Goal: Transaction & Acquisition: Purchase product/service

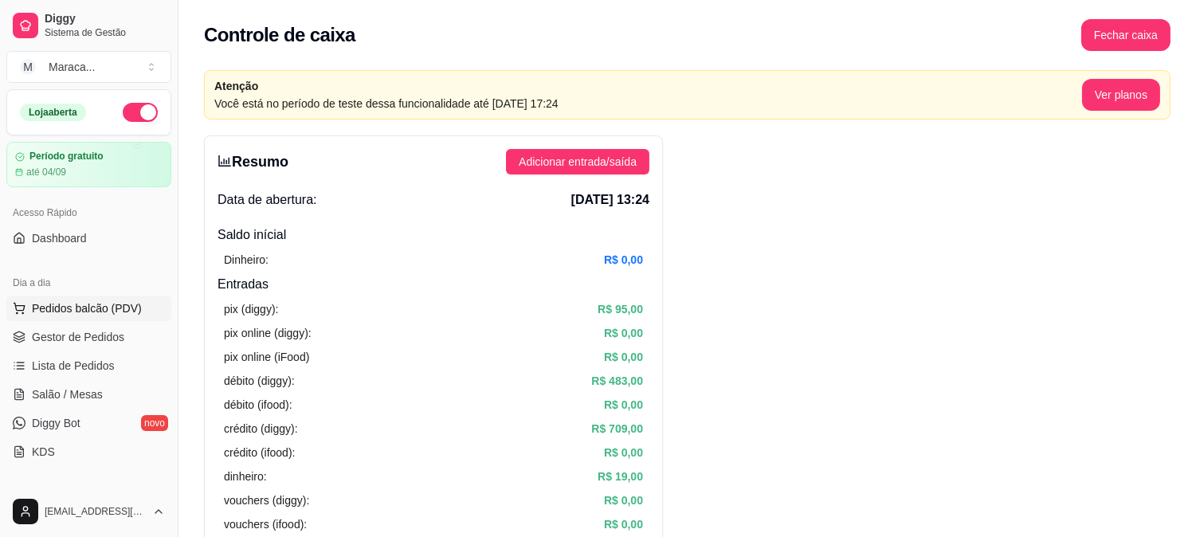
click at [143, 300] on button "Pedidos balcão (PDV)" at bounding box center [88, 308] width 165 height 25
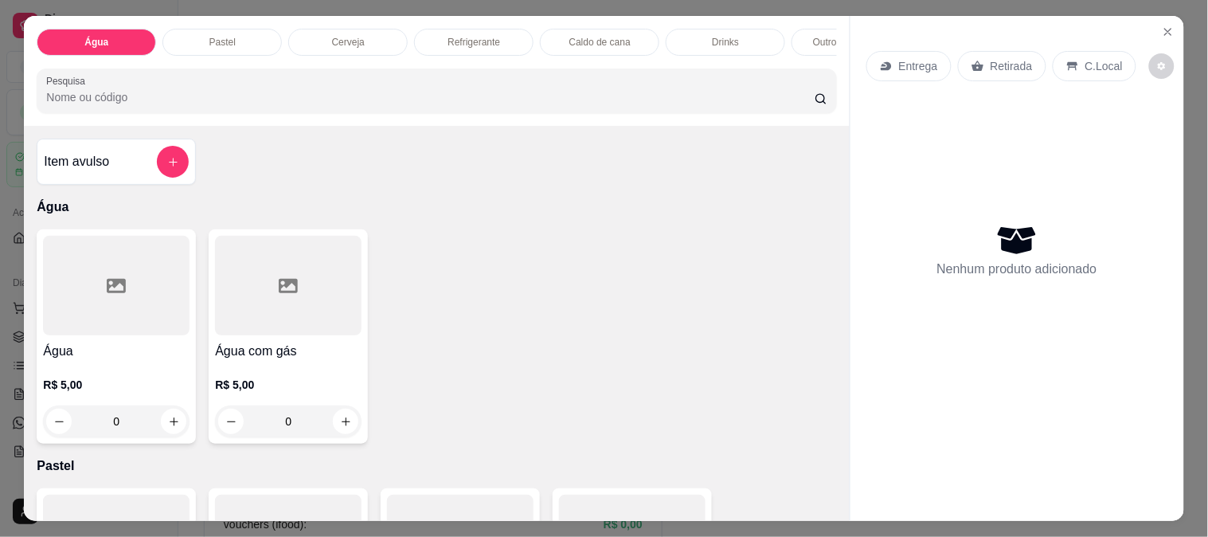
click at [253, 37] on div "Pastel" at bounding box center [221, 42] width 119 height 27
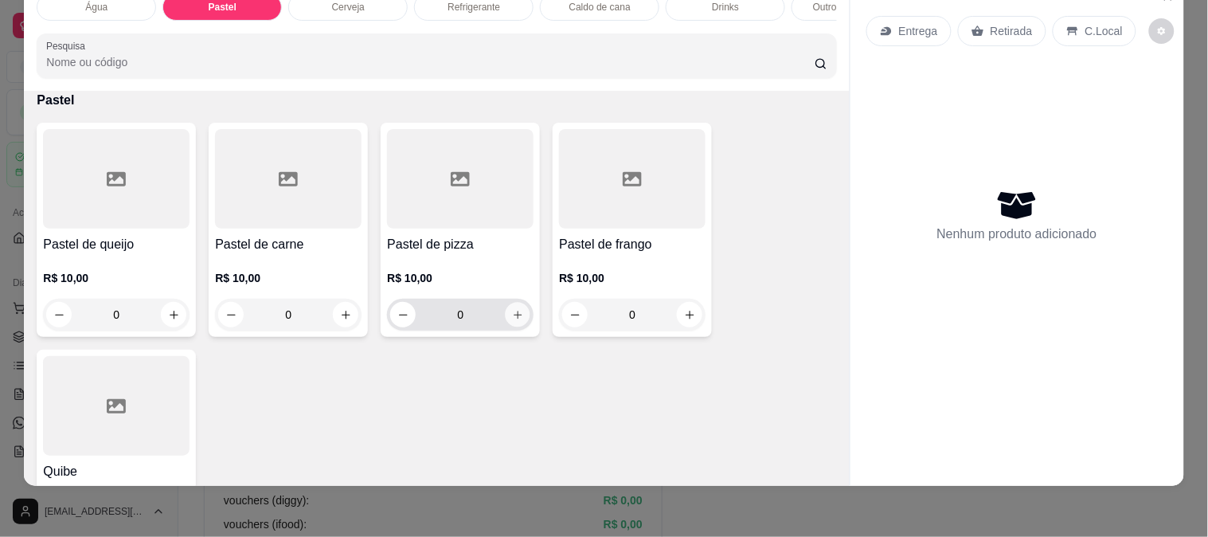
click at [514, 323] on button "increase-product-quantity" at bounding box center [518, 315] width 25 height 25
type input "1"
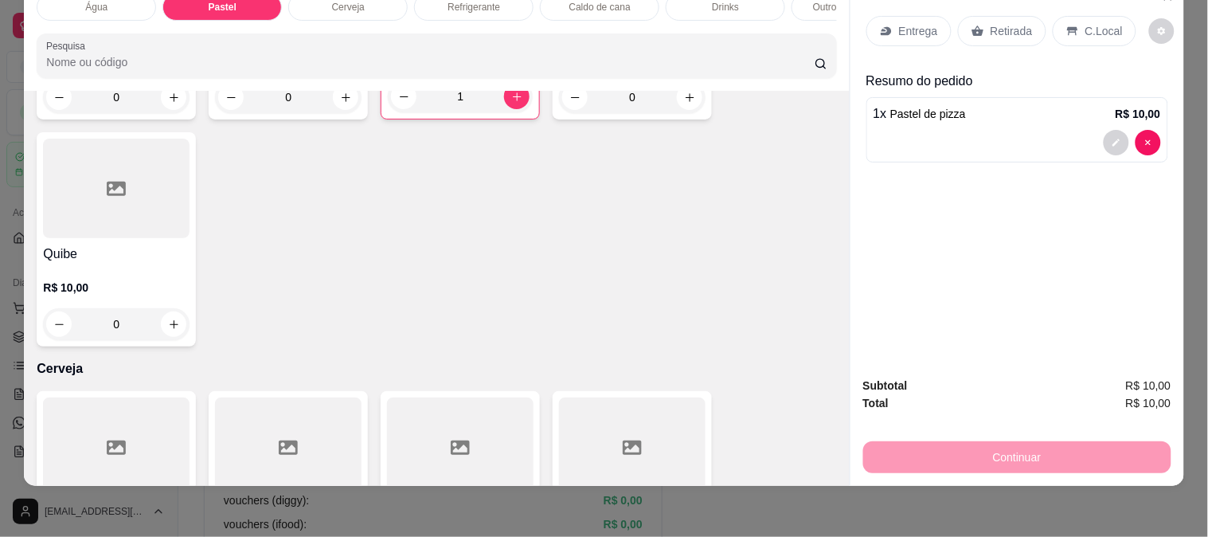
scroll to position [538, 0]
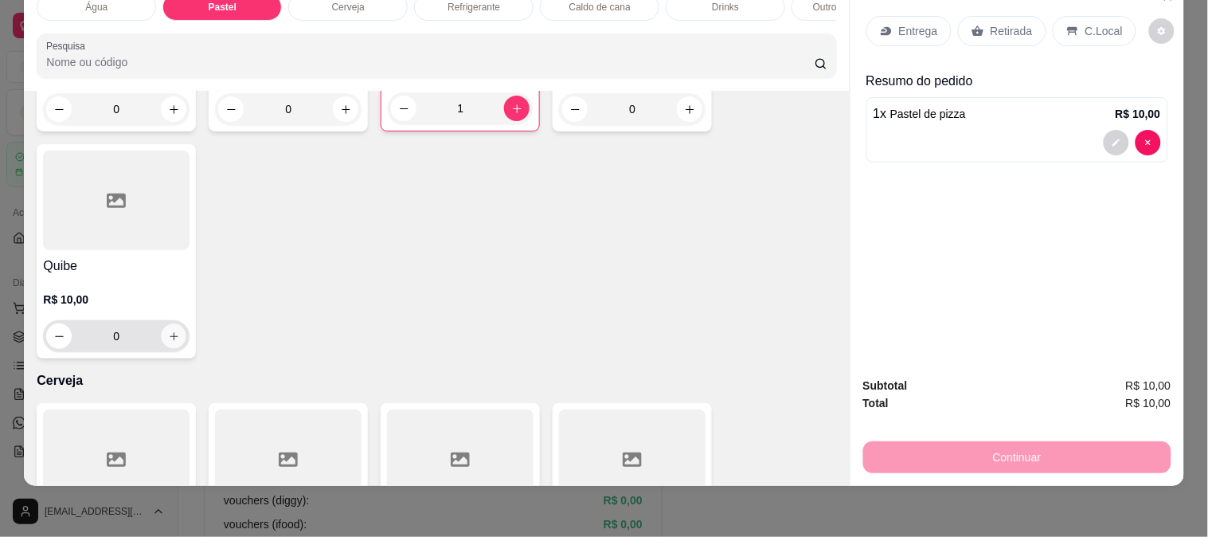
click at [174, 328] on button "increase-product-quantity" at bounding box center [174, 336] width 25 height 25
type input "1"
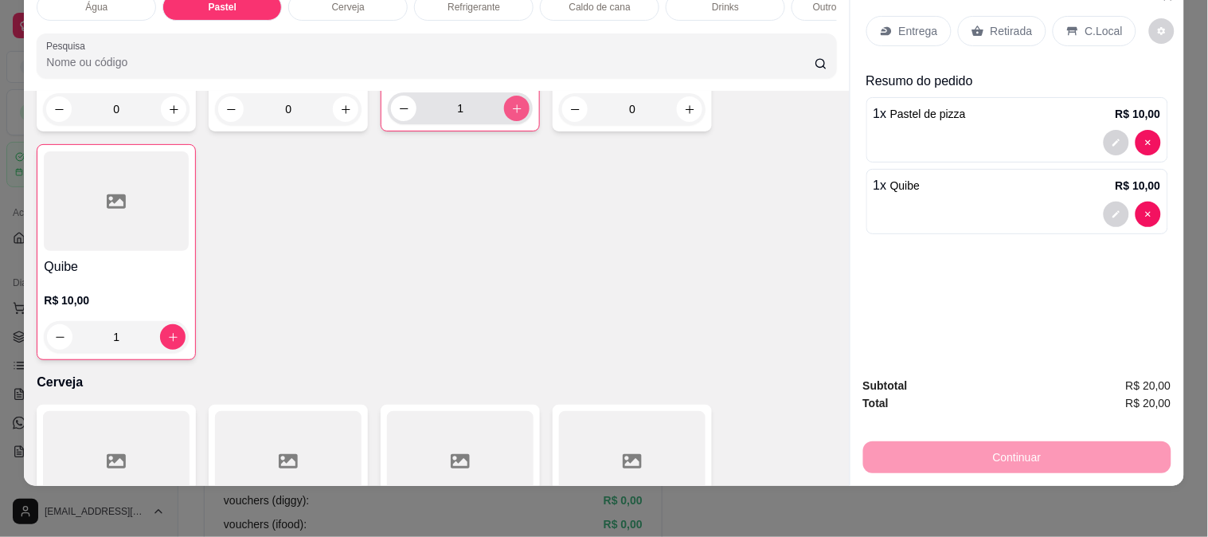
click at [507, 116] on button "increase-product-quantity" at bounding box center [516, 108] width 25 height 25
type input "2"
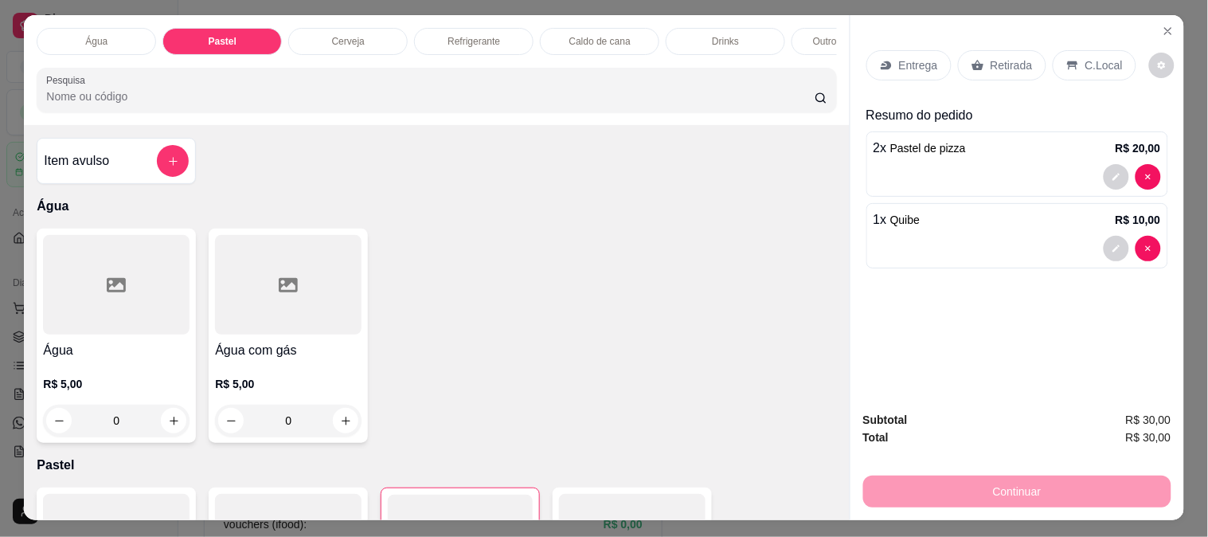
scroll to position [0, 0]
click at [483, 42] on div "Refrigerante" at bounding box center [473, 42] width 119 height 27
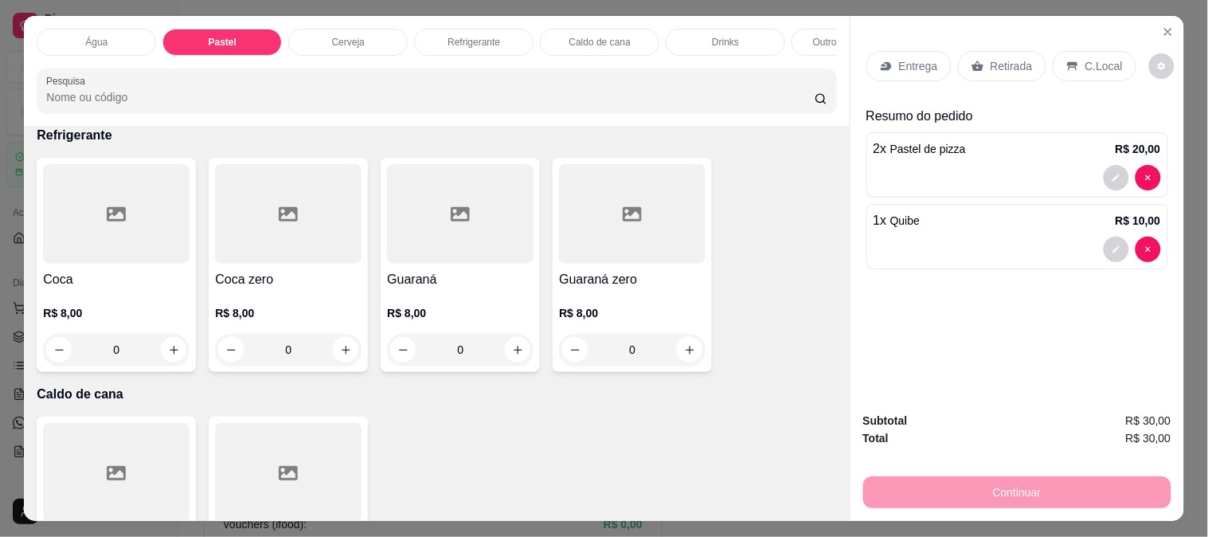
scroll to position [41, 0]
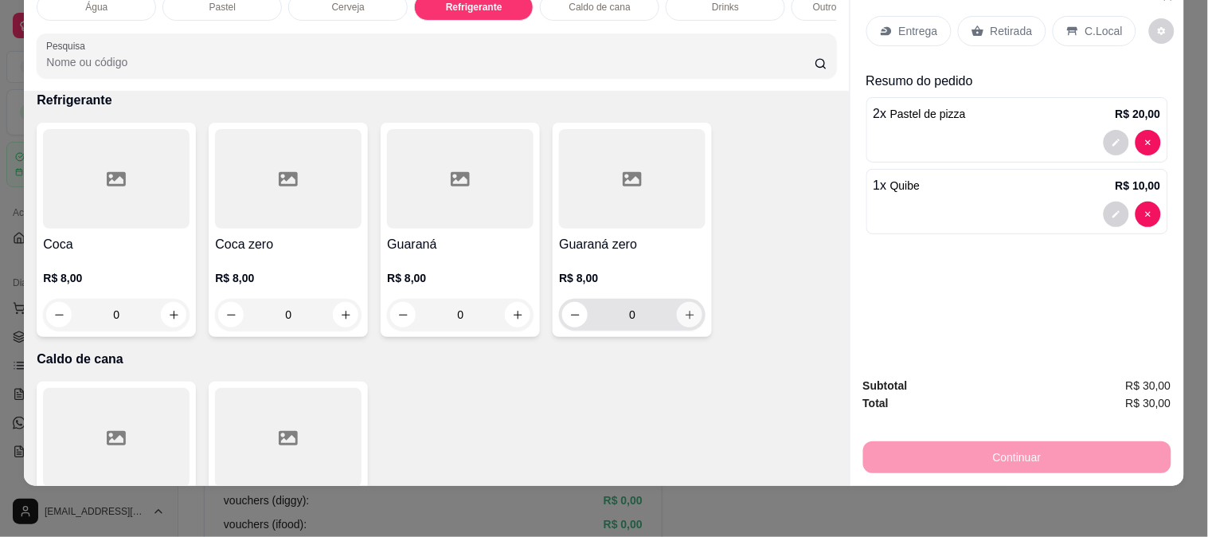
click at [688, 319] on icon "increase-product-quantity" at bounding box center [690, 315] width 12 height 12
type input "1"
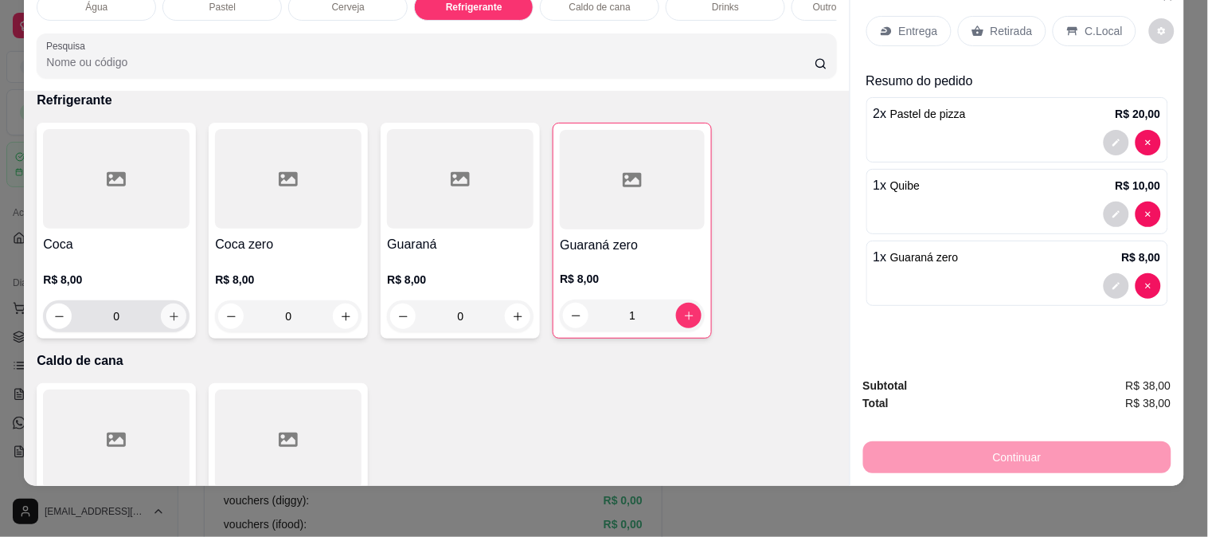
click at [170, 313] on icon "increase-product-quantity" at bounding box center [174, 317] width 12 height 12
type input "1"
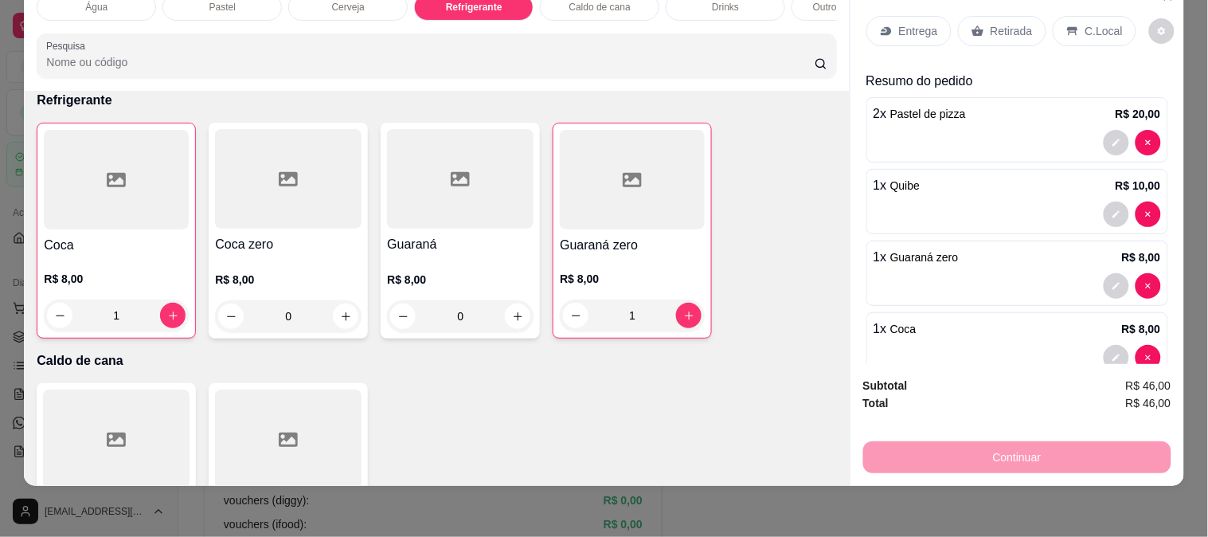
click at [1181, 274] on div "Água Pastel Cerveja Refrigerante Caldo de cana Drinks Outros sem álcool Pesquis…" at bounding box center [604, 268] width 1208 height 537
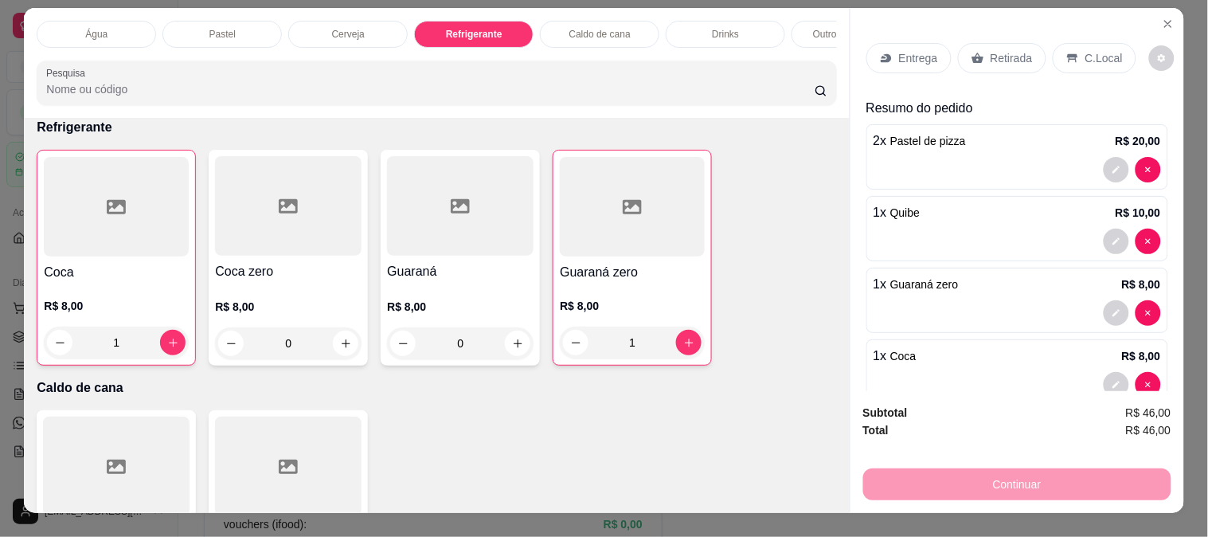
scroll to position [0, 0]
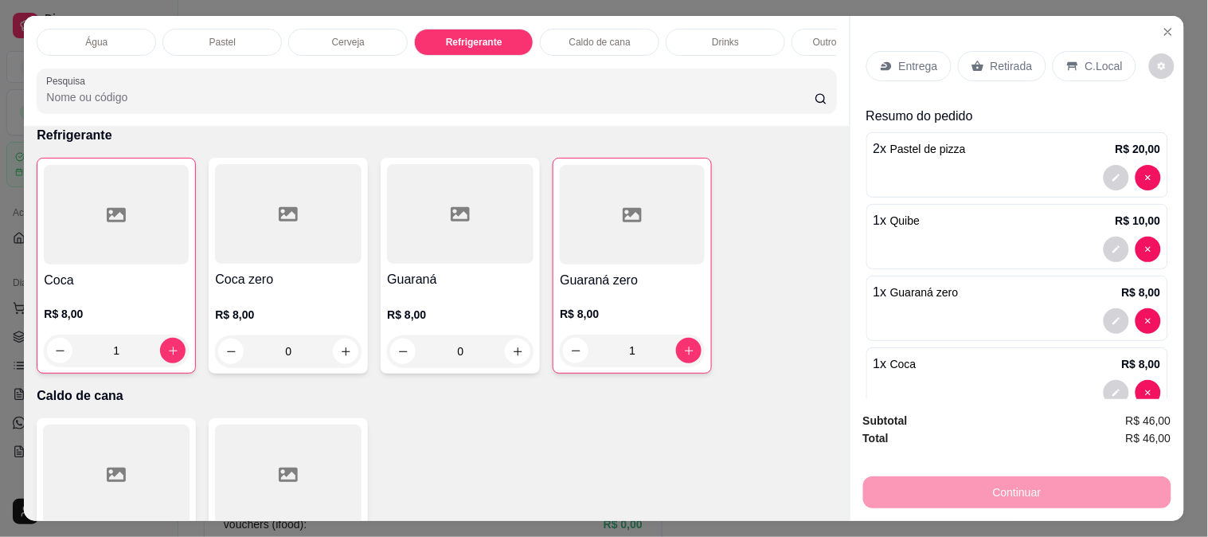
click at [217, 29] on div "Pastel" at bounding box center [221, 42] width 119 height 27
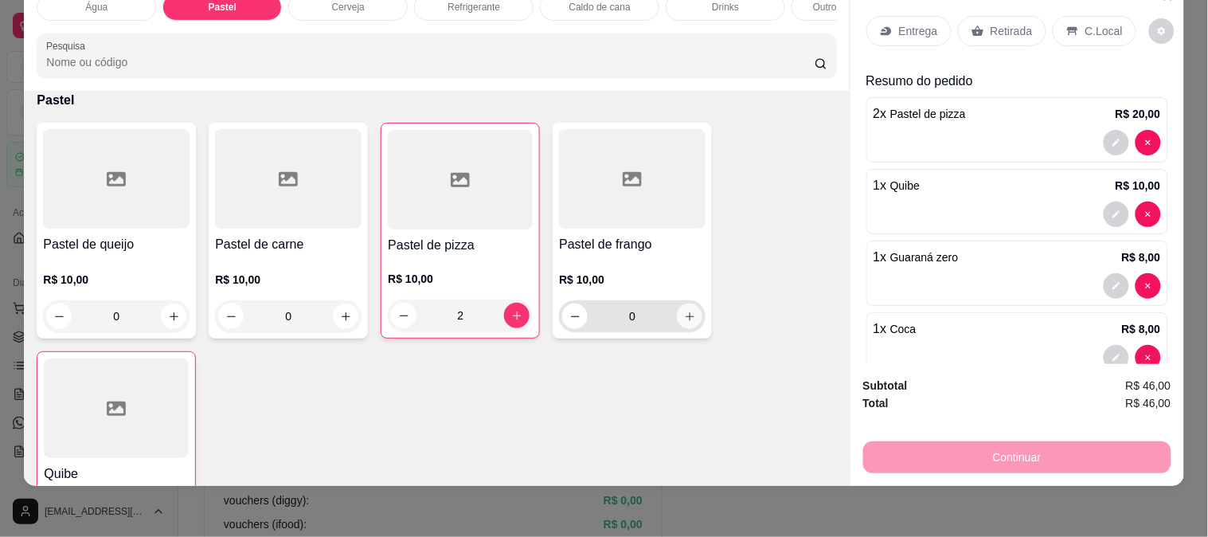
click at [682, 308] on button "increase-product-quantity" at bounding box center [689, 315] width 25 height 25
type input "1"
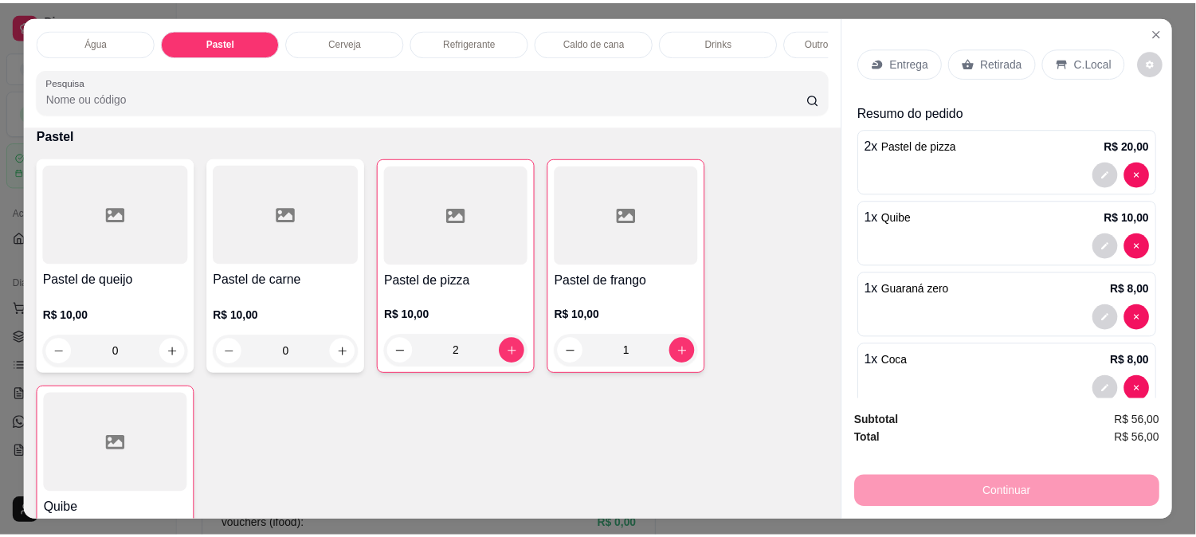
scroll to position [0, 0]
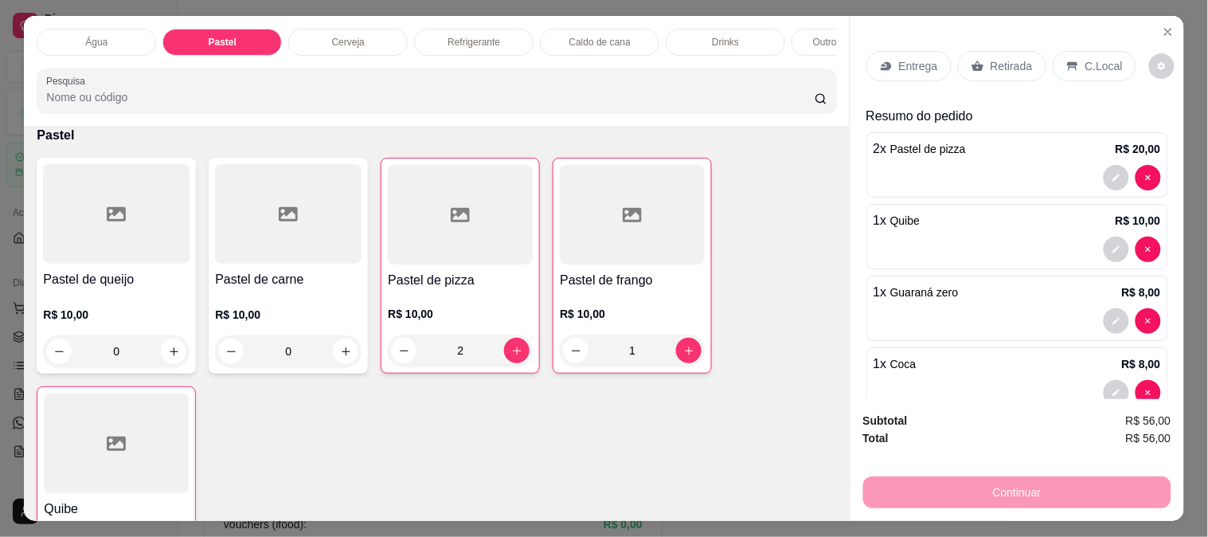
click at [1095, 68] on div "C.Local" at bounding box center [1095, 66] width 84 height 30
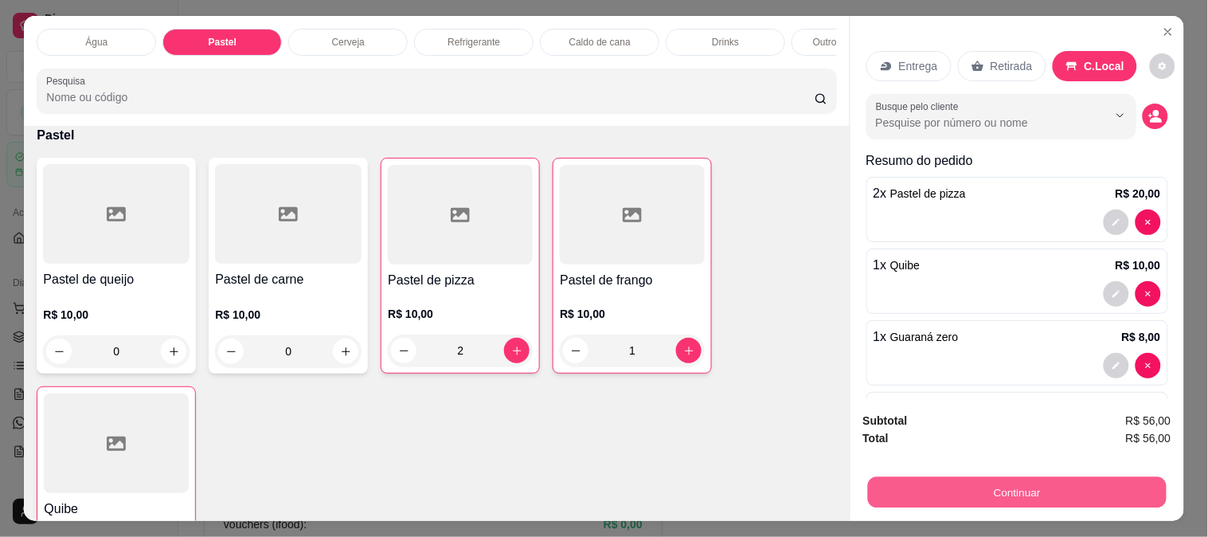
click at [1008, 472] on div "Continuar" at bounding box center [1017, 490] width 308 height 36
click at [1000, 479] on button "Continuar" at bounding box center [1016, 491] width 299 height 31
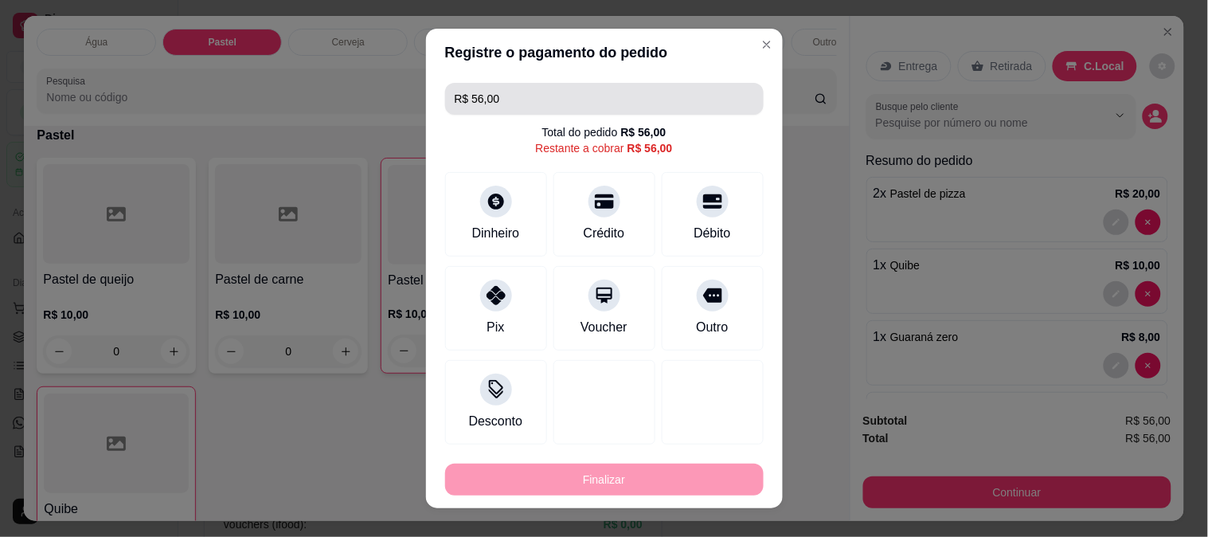
click at [554, 85] on input "R$ 56,00" at bounding box center [605, 99] width 300 height 32
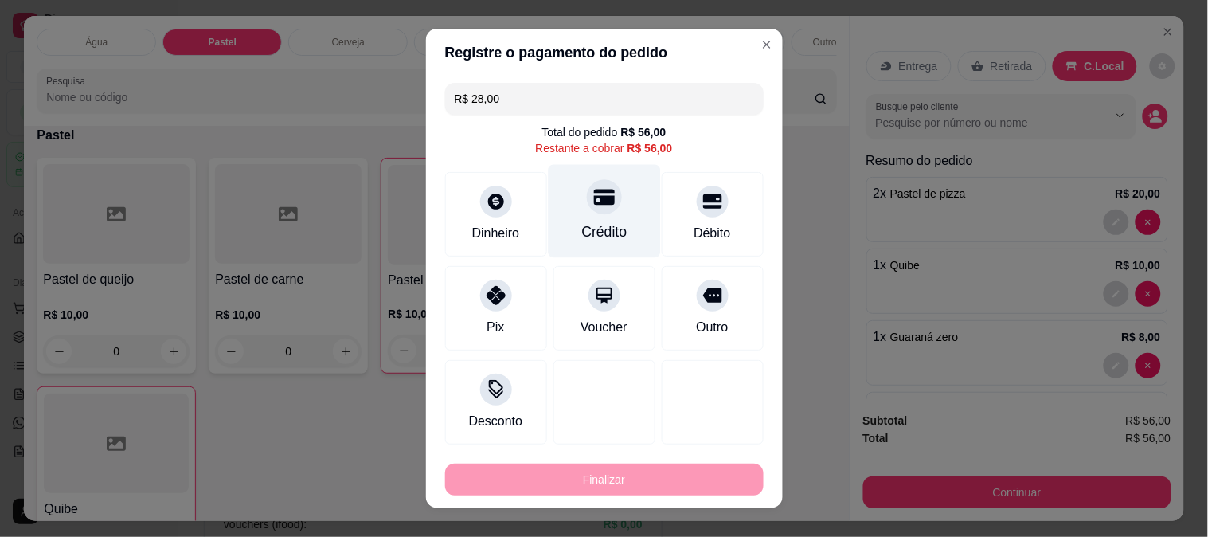
click at [610, 213] on div "Crédito" at bounding box center [604, 211] width 112 height 93
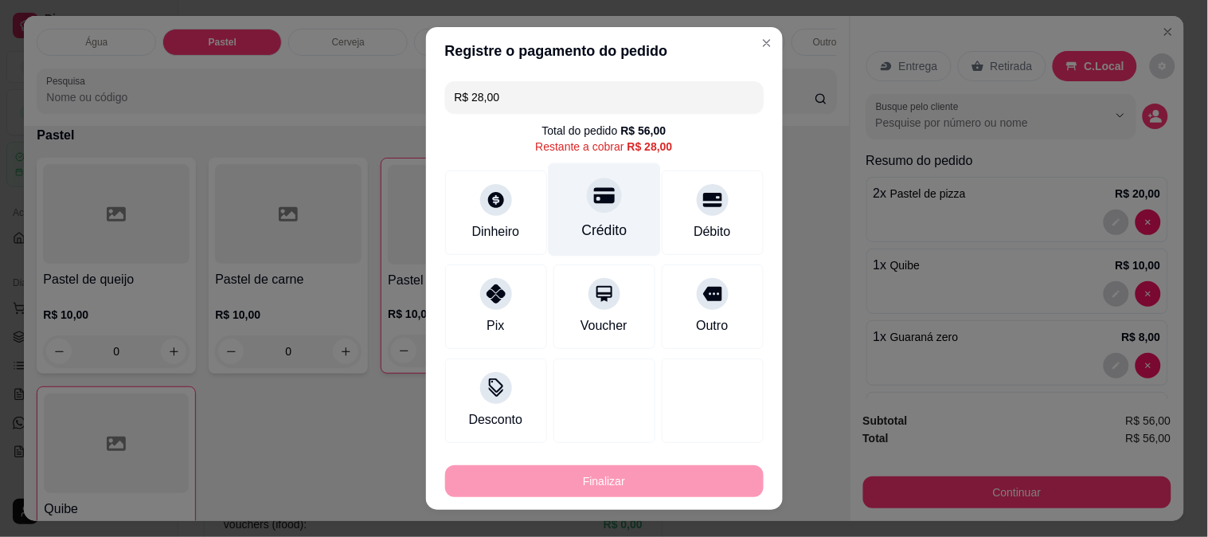
click at [610, 213] on div "Crédito" at bounding box center [604, 208] width 112 height 93
type input "R$ 0,00"
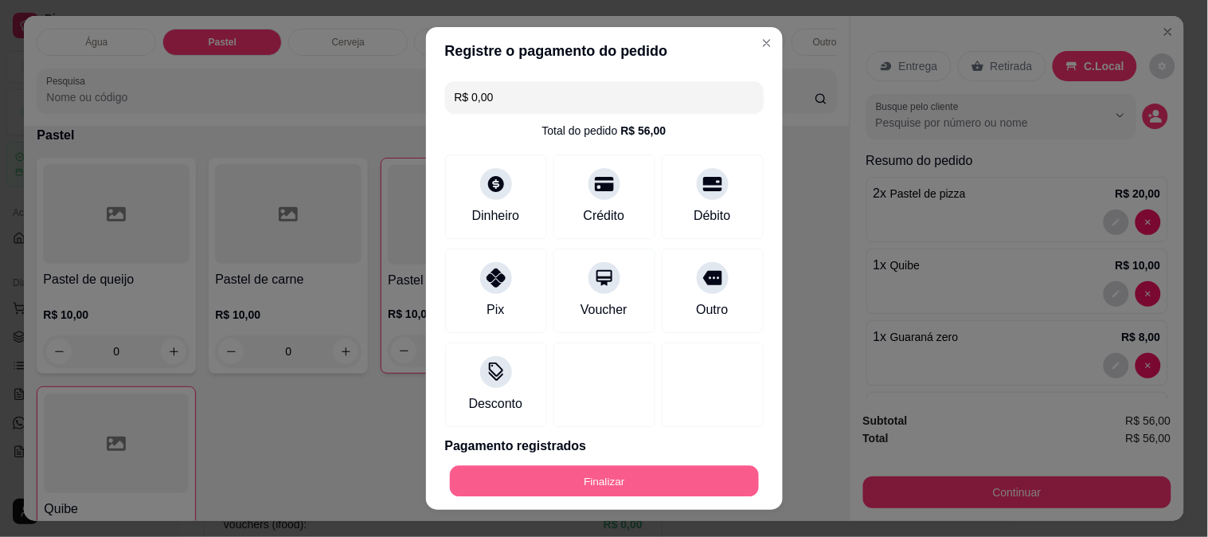
click at [594, 496] on button "Finalizar" at bounding box center [604, 481] width 309 height 31
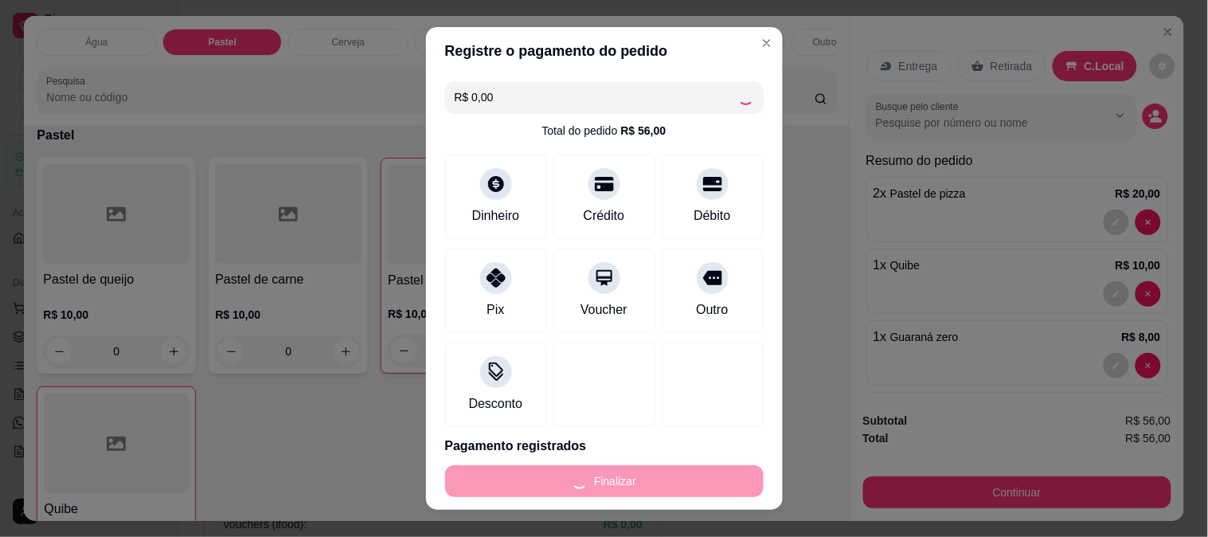
type input "0"
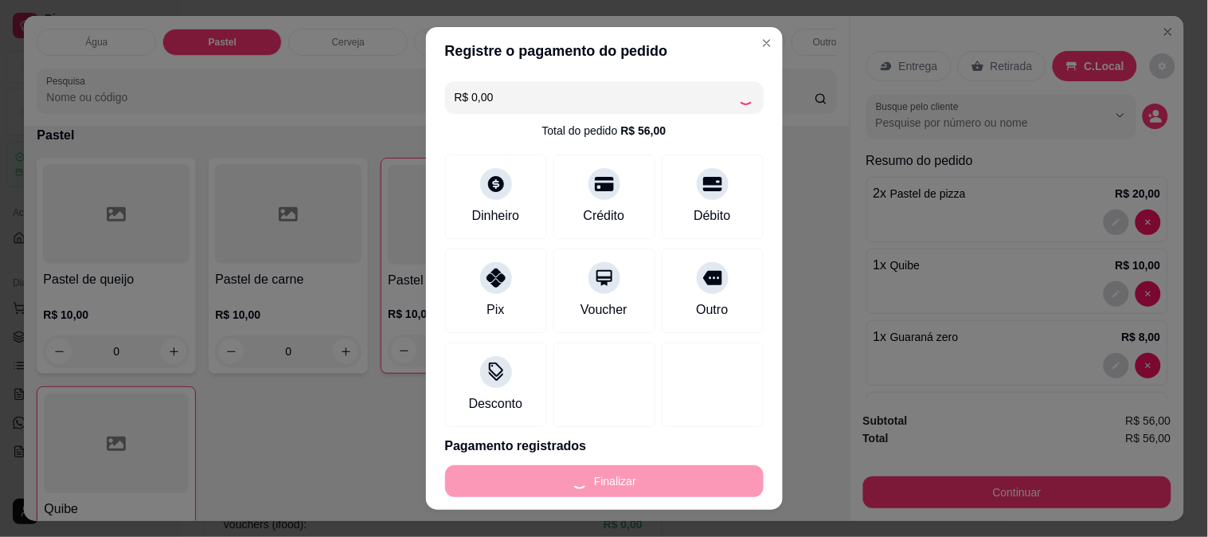
type input "-R$ 56,00"
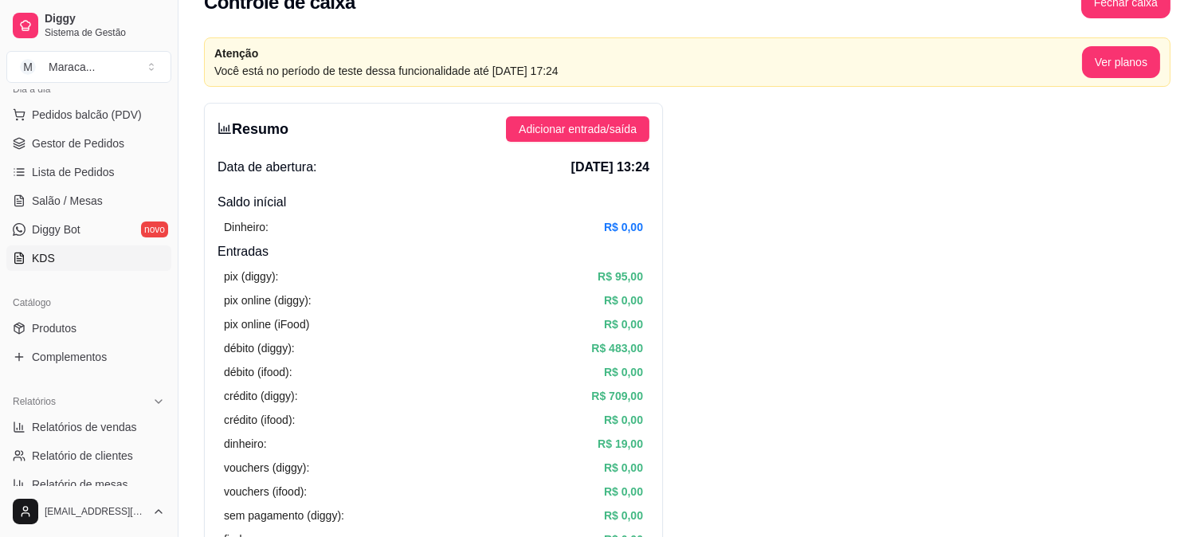
scroll to position [215, 0]
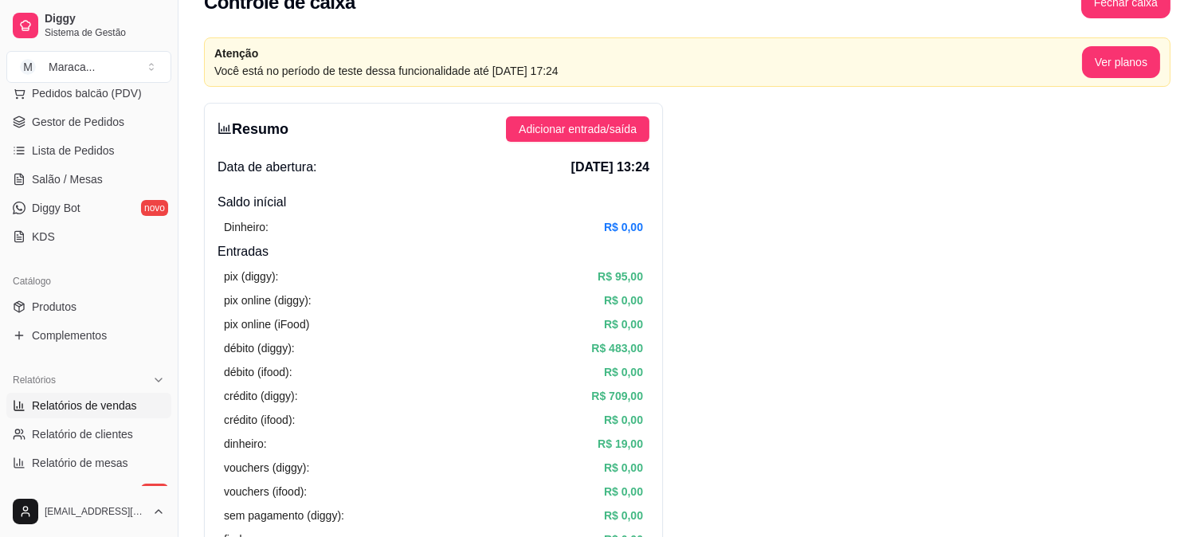
click at [110, 409] on span "Relatórios de vendas" at bounding box center [84, 405] width 105 height 16
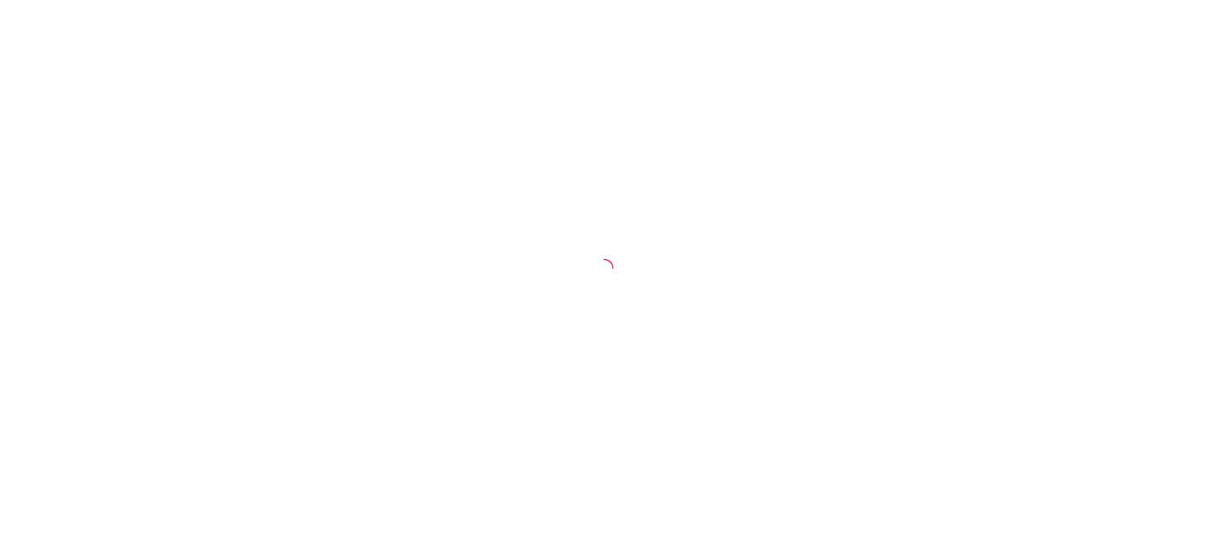
select select "ALL"
select select "0"
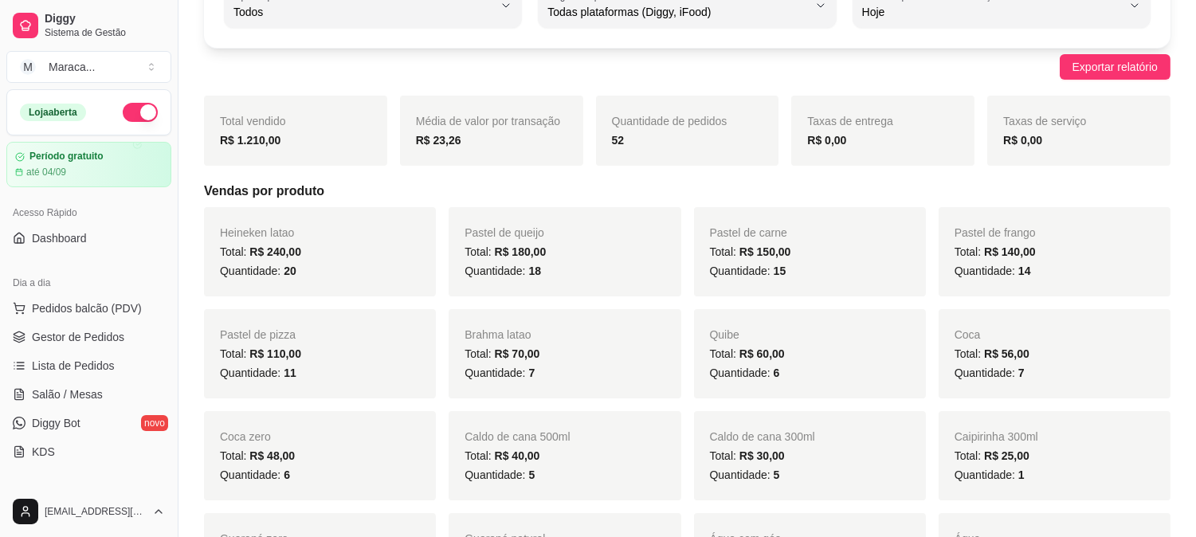
scroll to position [209, 0]
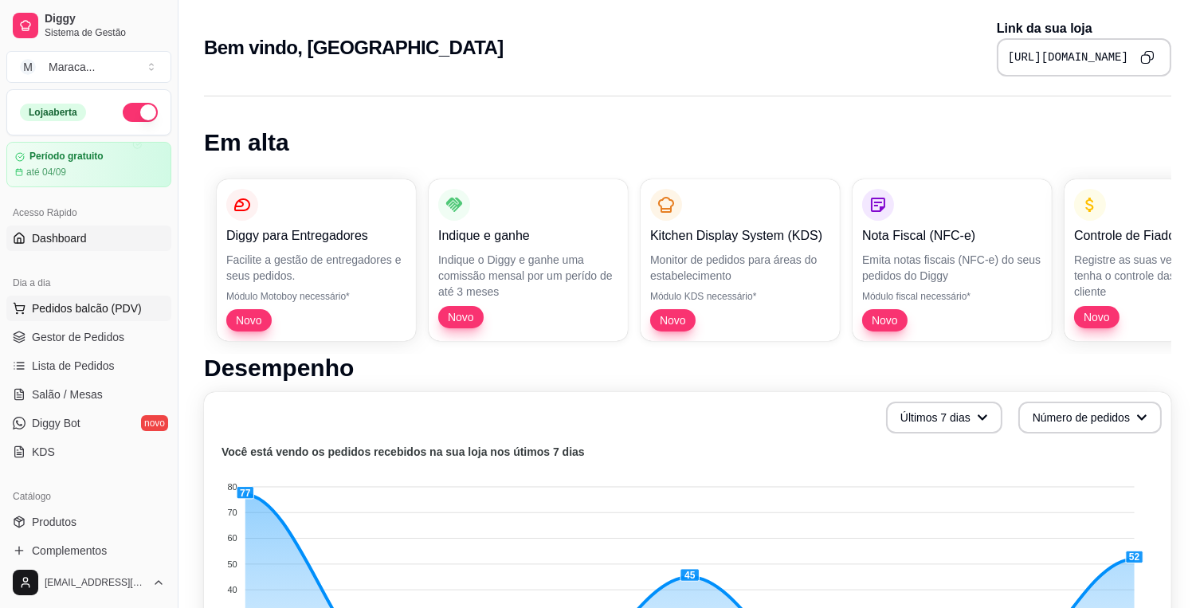
click at [73, 301] on span "Pedidos balcão (PDV)" at bounding box center [87, 308] width 110 height 16
